Goal: Check status: Check status

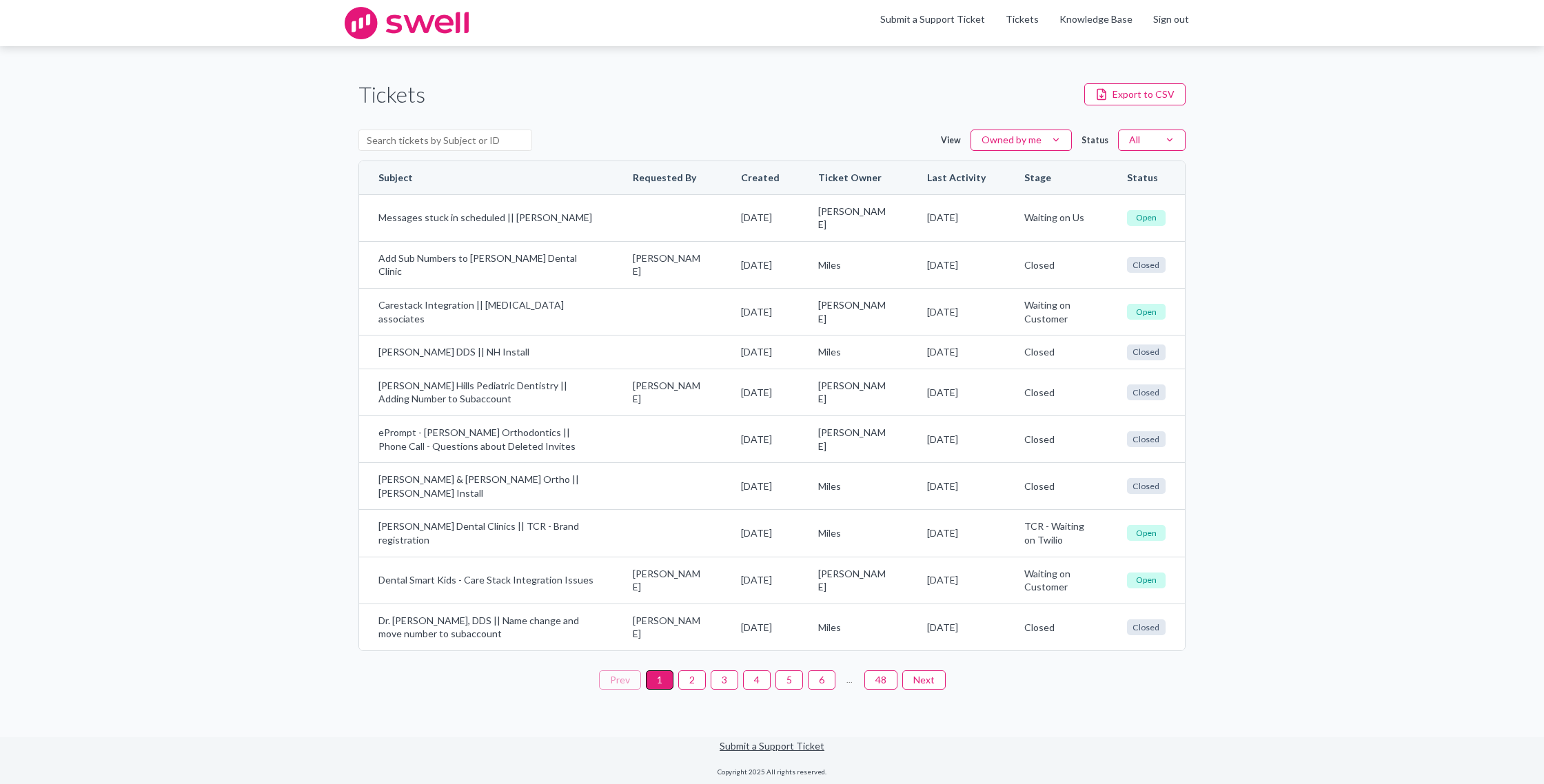
click at [694, 690] on button "2" at bounding box center [692, 680] width 28 height 19
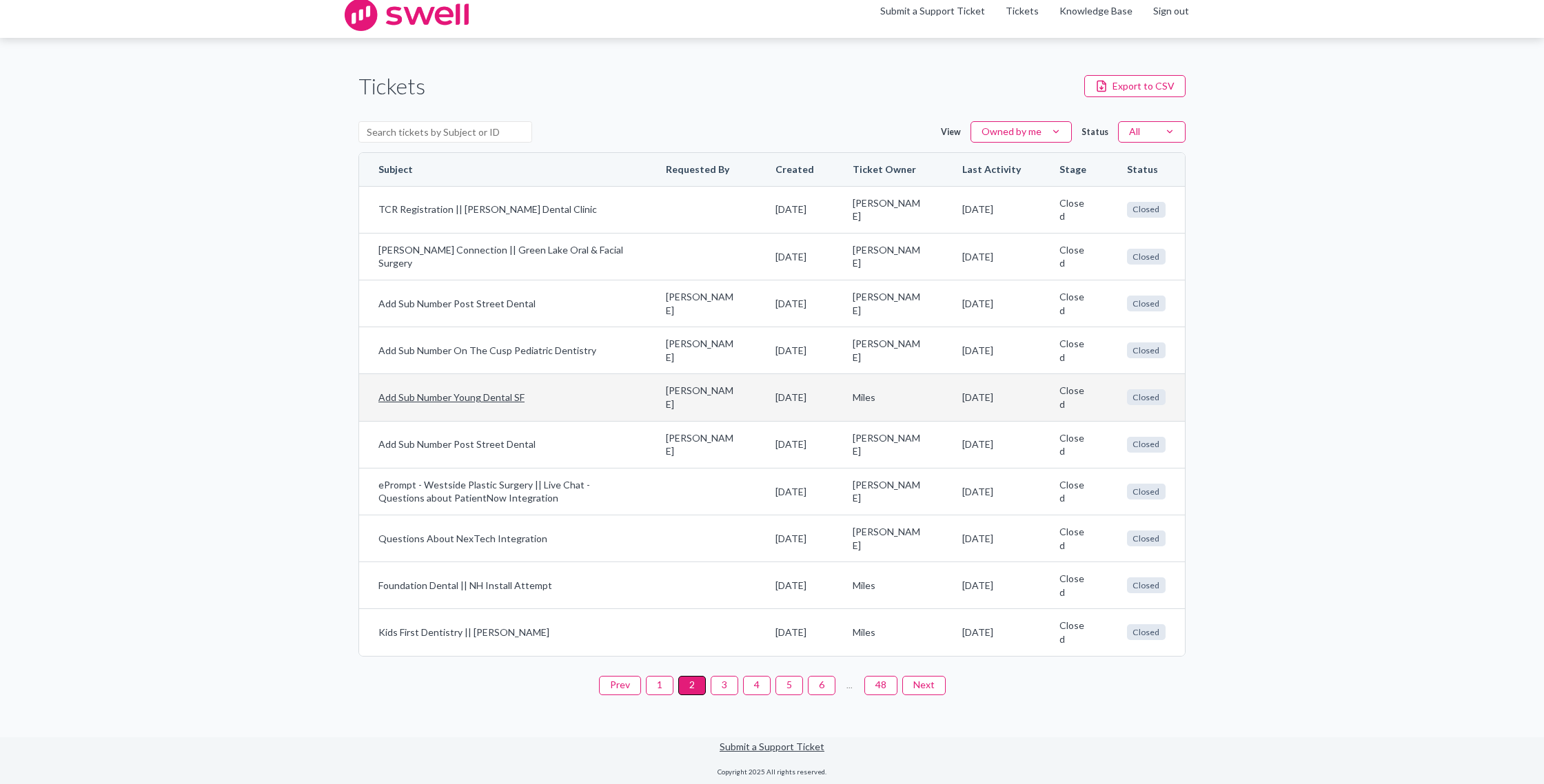
scroll to position [8, 0]
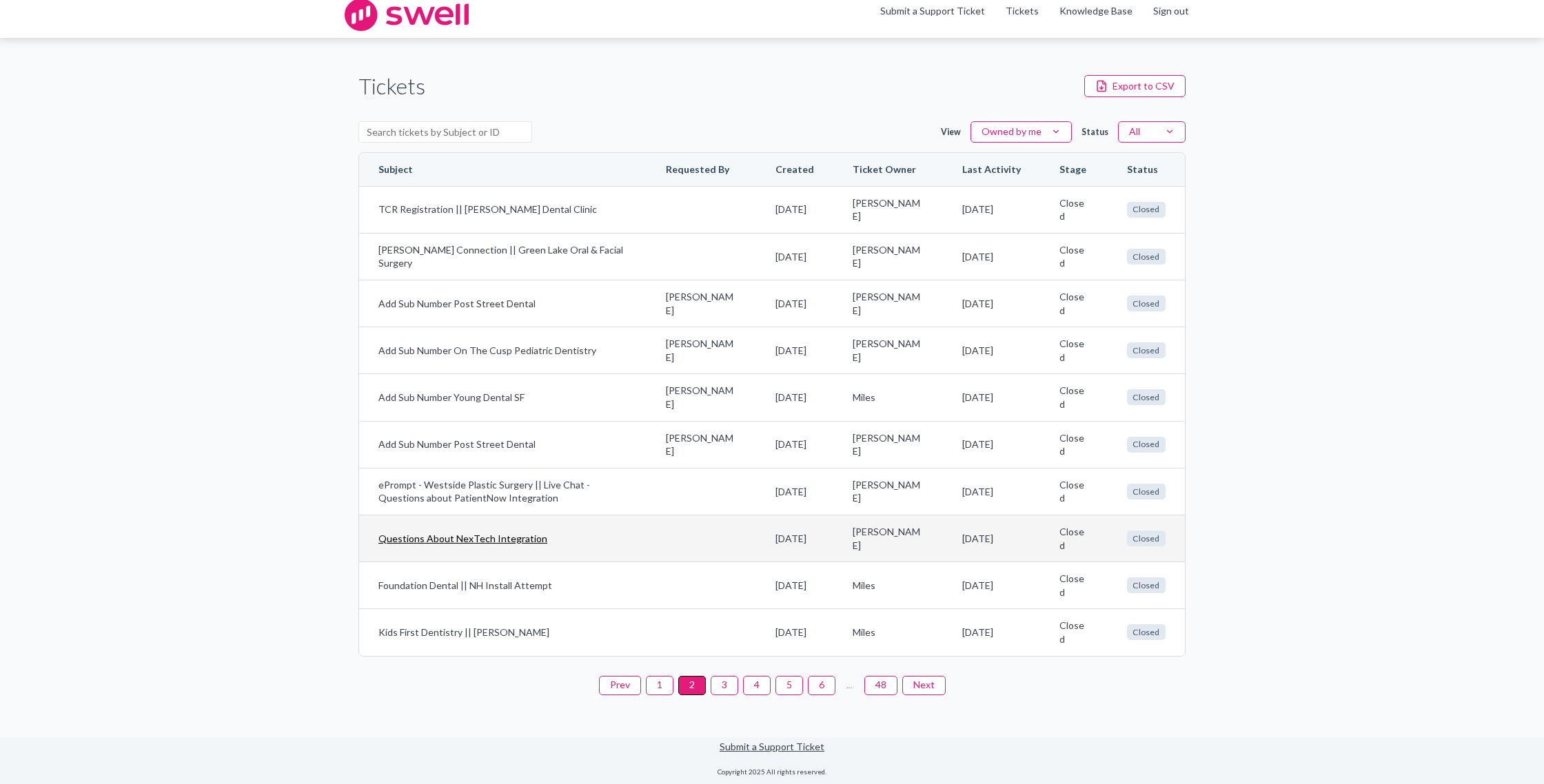
click at [527, 536] on link "Questions About NexTech Integration" at bounding box center [503, 538] width 249 height 14
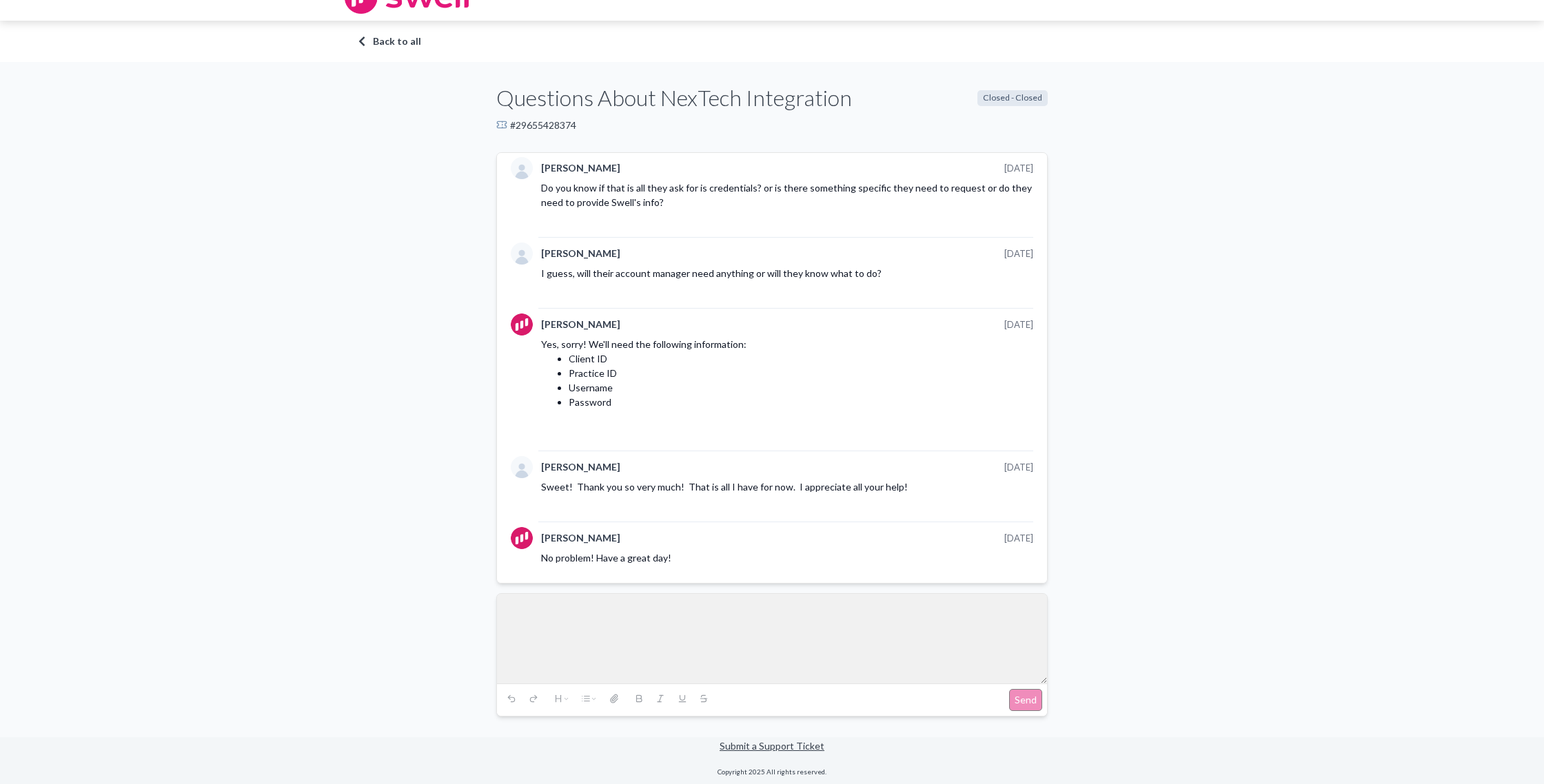
scroll to position [889, 0]
drag, startPoint x: 613, startPoint y: 405, endPoint x: 571, endPoint y: 359, distance: 62.3
click at [571, 359] on ul "Client ID Practice ID Username Password" at bounding box center [787, 380] width 492 height 58
copy ul "Client ID Practice ID Username Password"
